Goal: Information Seeking & Learning: Learn about a topic

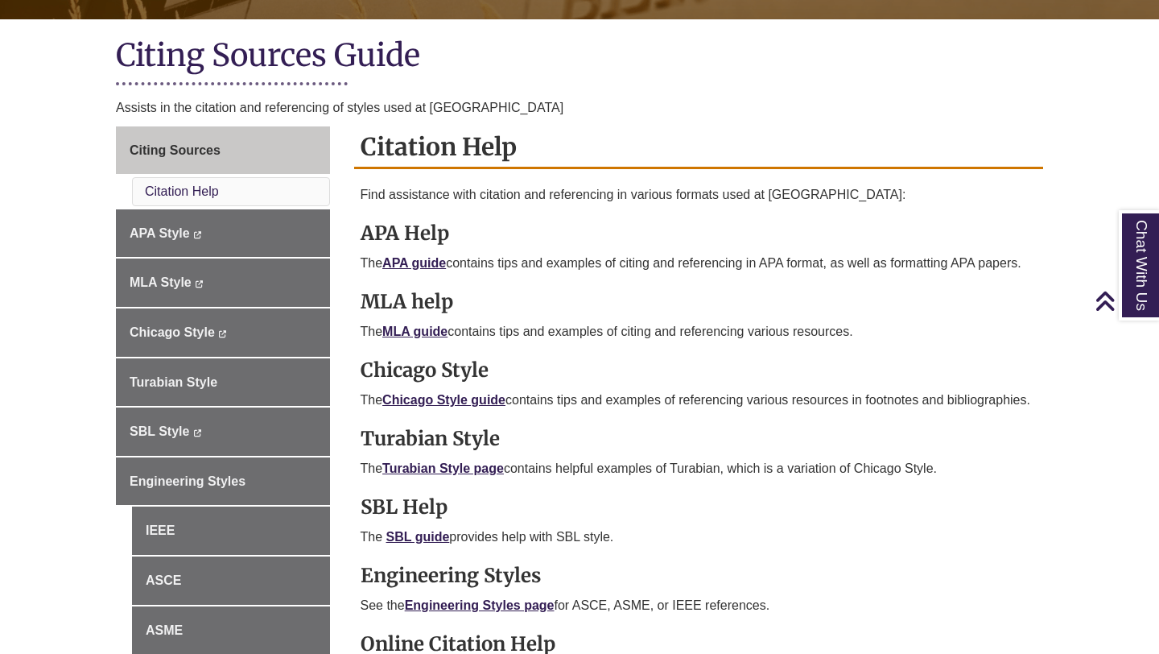
scroll to position [365, 0]
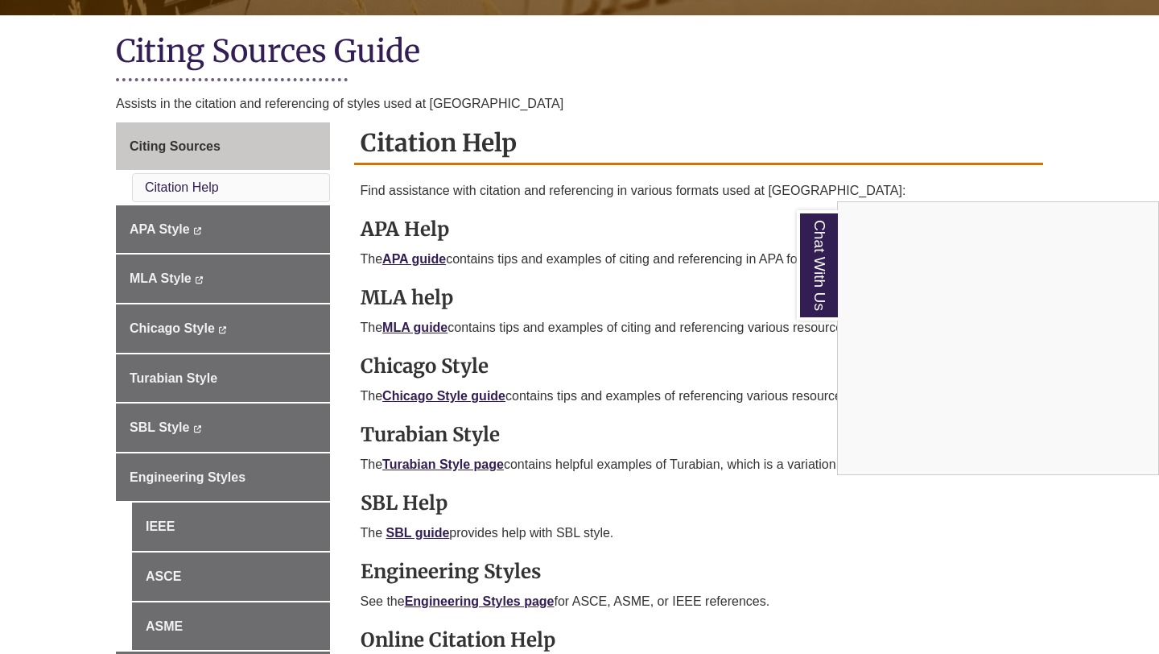
click at [759, 292] on div "Chat With Us" at bounding box center [579, 327] width 1159 height 654
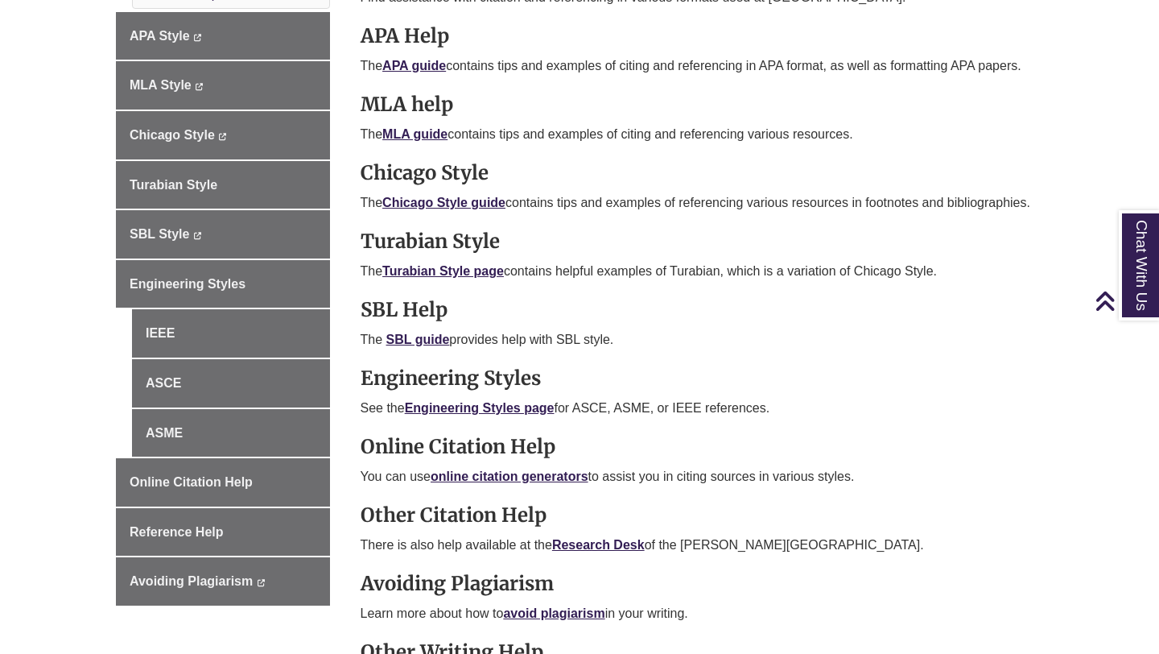
scroll to position [518, 0]
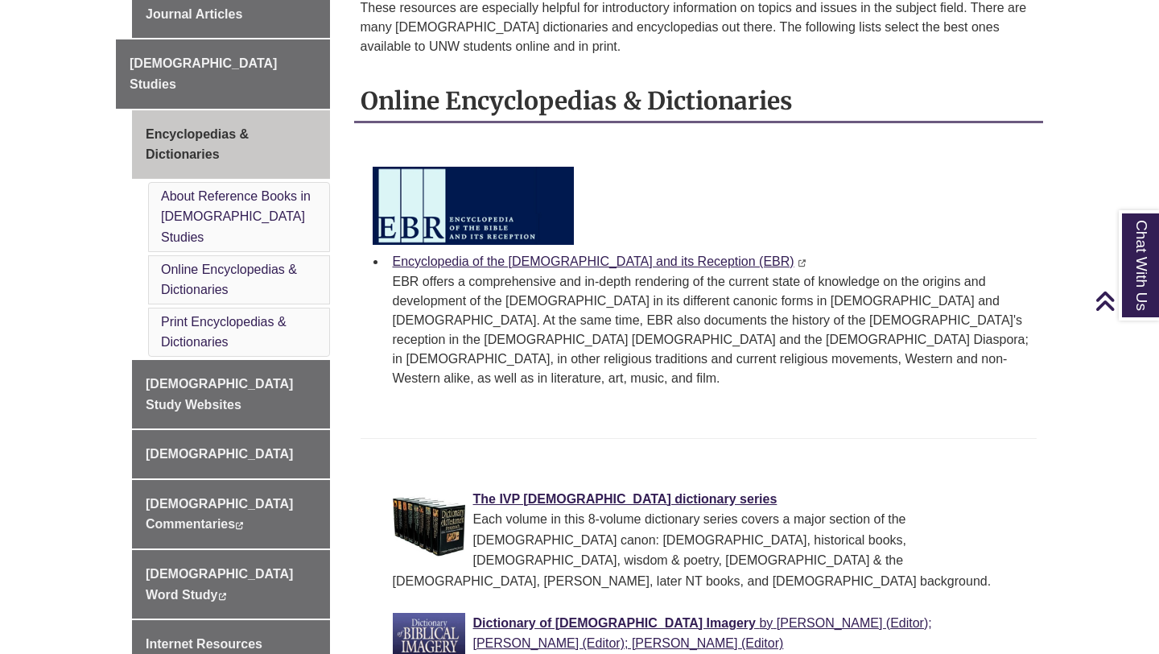
scroll to position [624, 0]
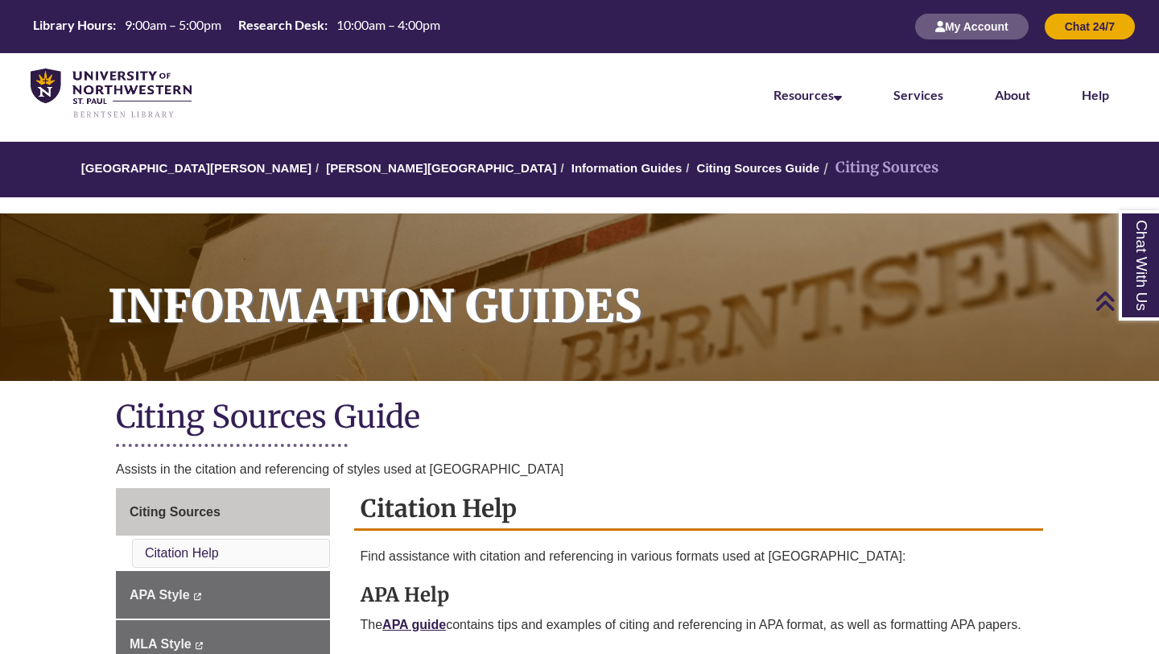
scroll to position [518, 0]
